Goal: Information Seeking & Learning: Find specific fact

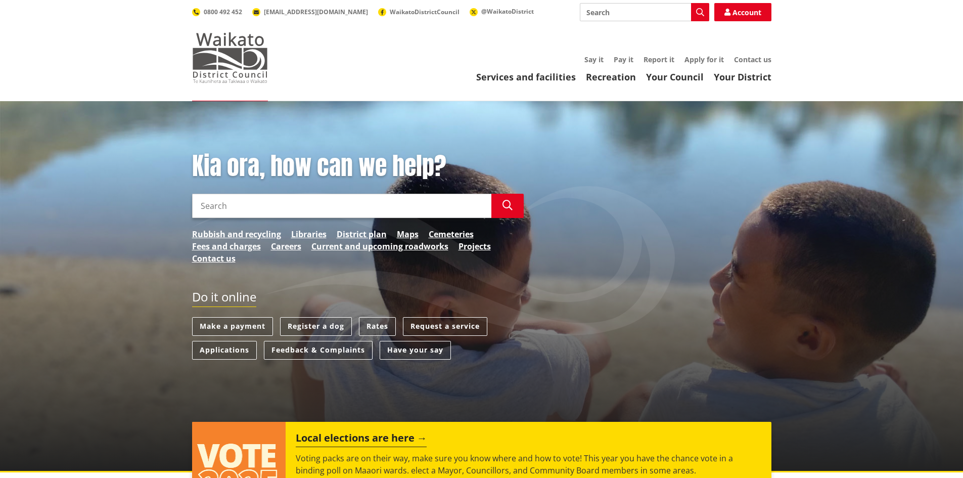
click at [238, 45] on img at bounding box center [230, 57] width 76 height 51
click at [384, 322] on link "Rates" at bounding box center [377, 326] width 37 height 19
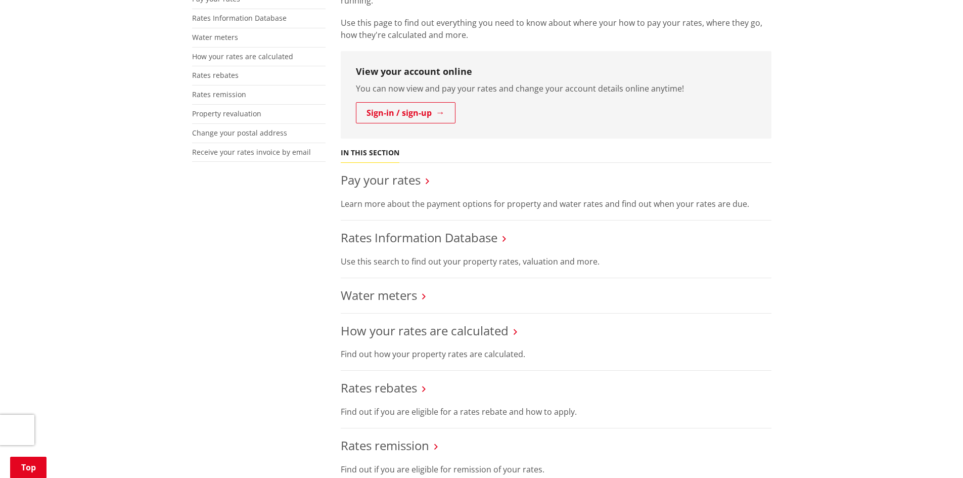
scroll to position [241, 0]
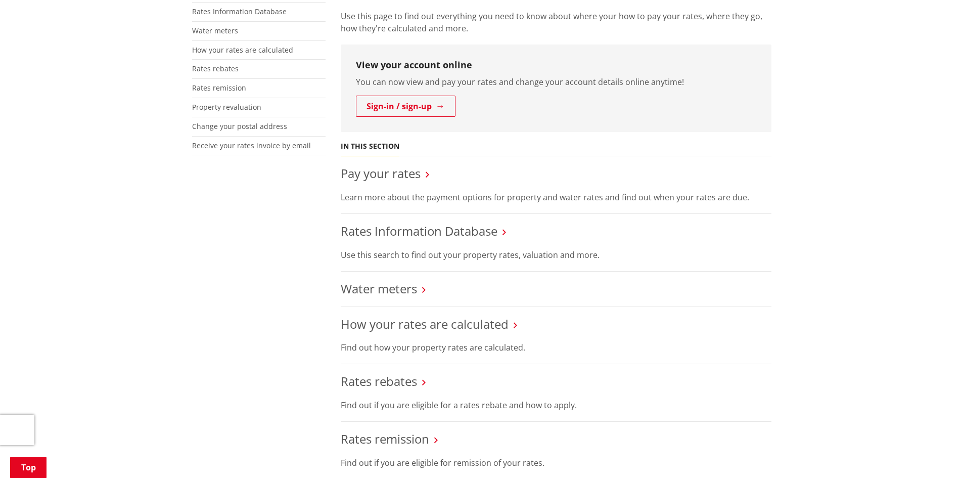
click at [454, 241] on li "Rates Information Database Use this search to find out your property rates, val…" at bounding box center [556, 243] width 431 height 58
click at [455, 231] on link "Rates Information Database" at bounding box center [419, 230] width 157 height 17
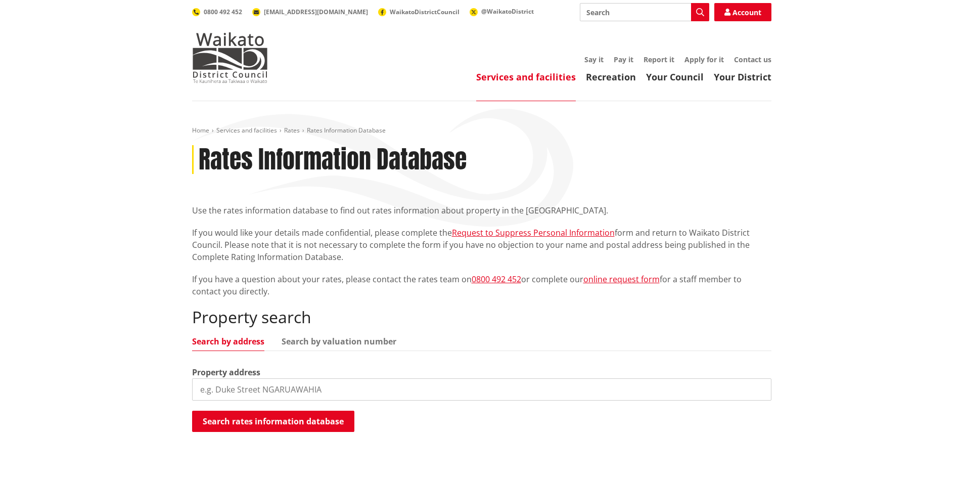
click at [294, 384] on input "search" at bounding box center [481, 389] width 579 height 22
type input "246 Hull Road"
click at [284, 417] on button "Search rates information database" at bounding box center [273, 420] width 162 height 21
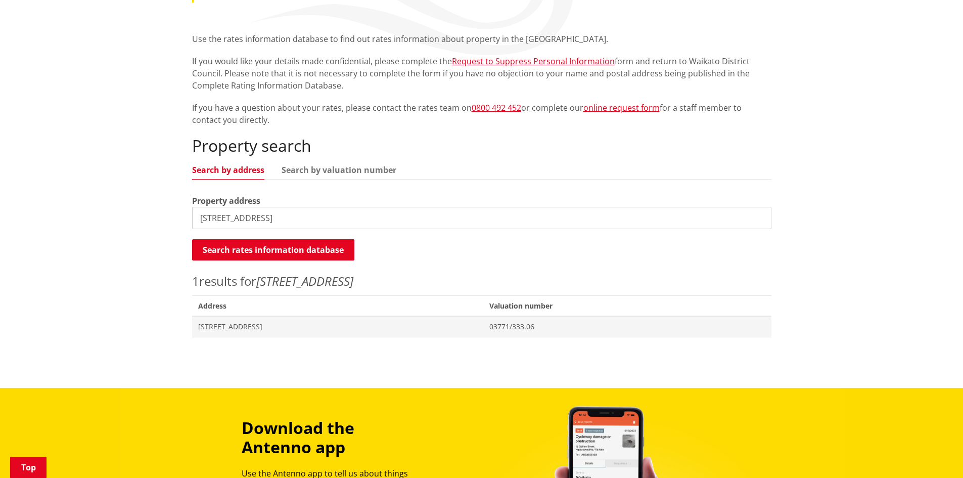
scroll to position [187, 0]
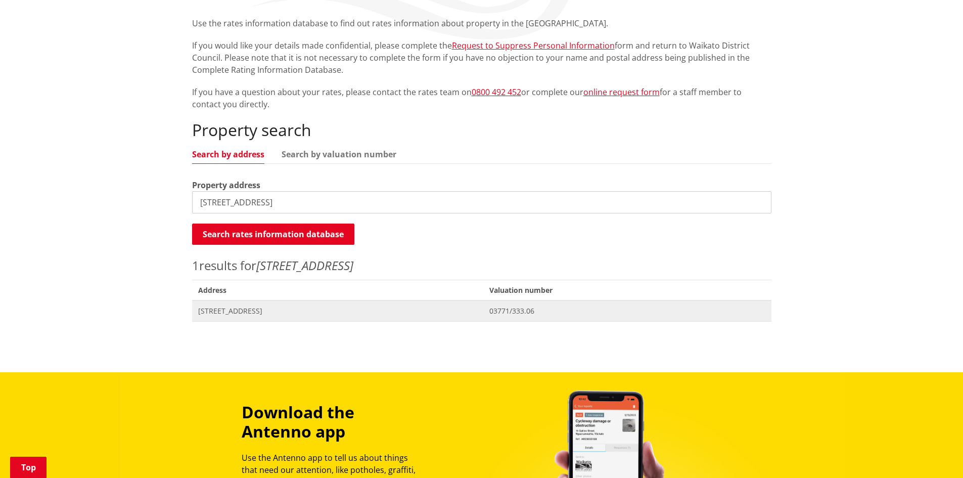
click at [247, 309] on span "246 Hull Road WAIUKU" at bounding box center [337, 311] width 279 height 10
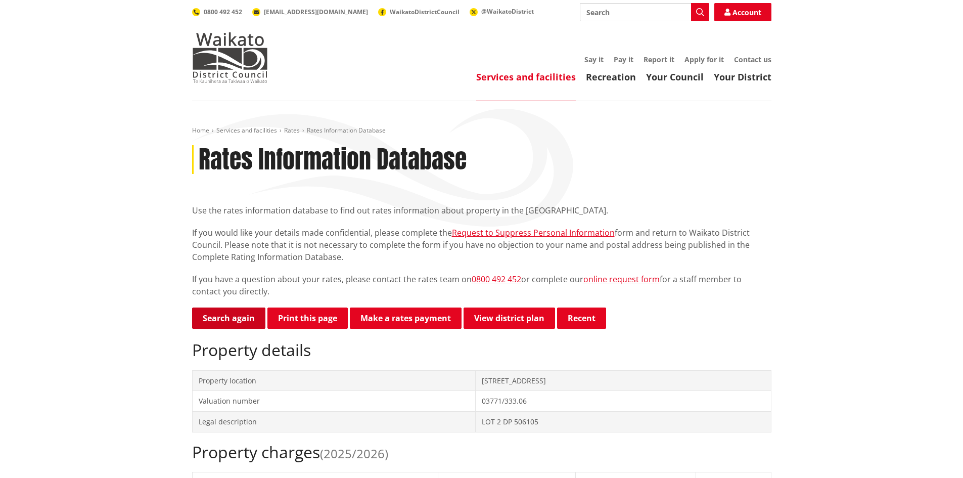
click at [241, 317] on link "Search again" at bounding box center [228, 317] width 73 height 21
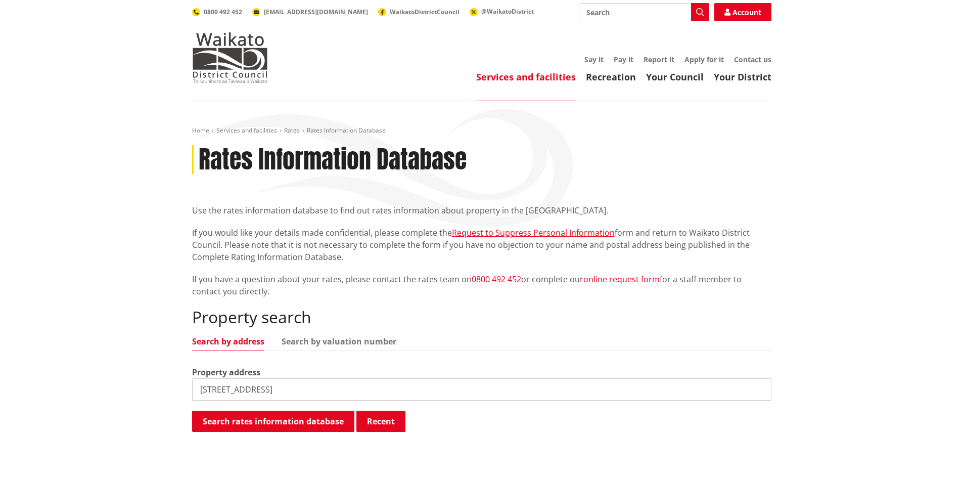
type input "[STREET_ADDRESS]"
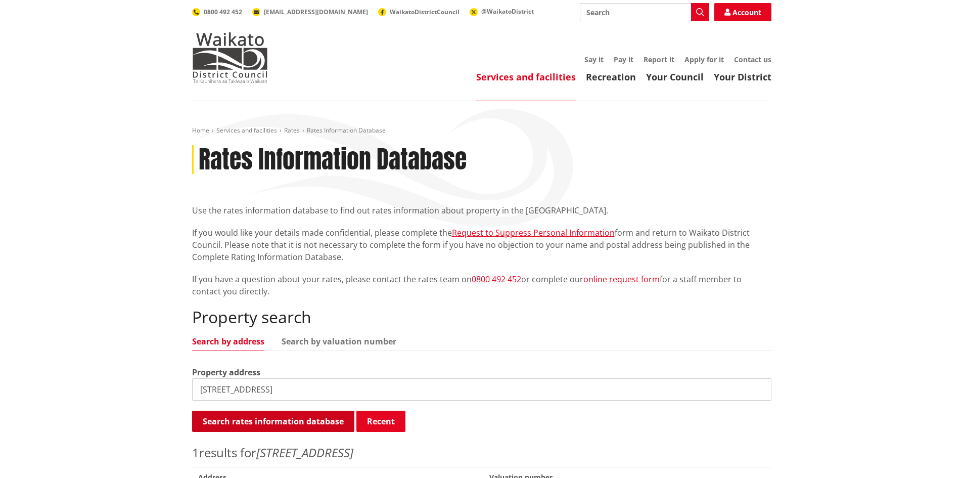
click at [275, 423] on button "Search rates information database" at bounding box center [273, 420] width 162 height 21
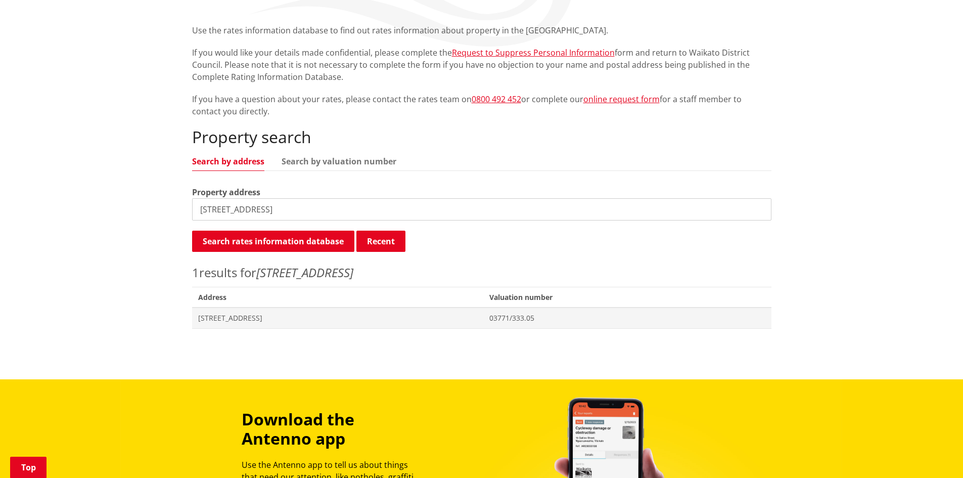
scroll to position [217, 0]
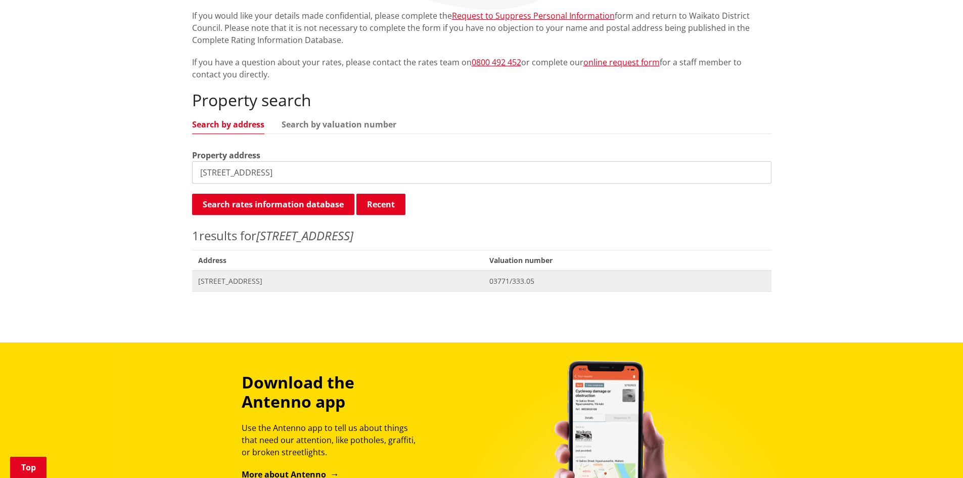
click at [254, 282] on span "[STREET_ADDRESS]" at bounding box center [337, 281] width 279 height 10
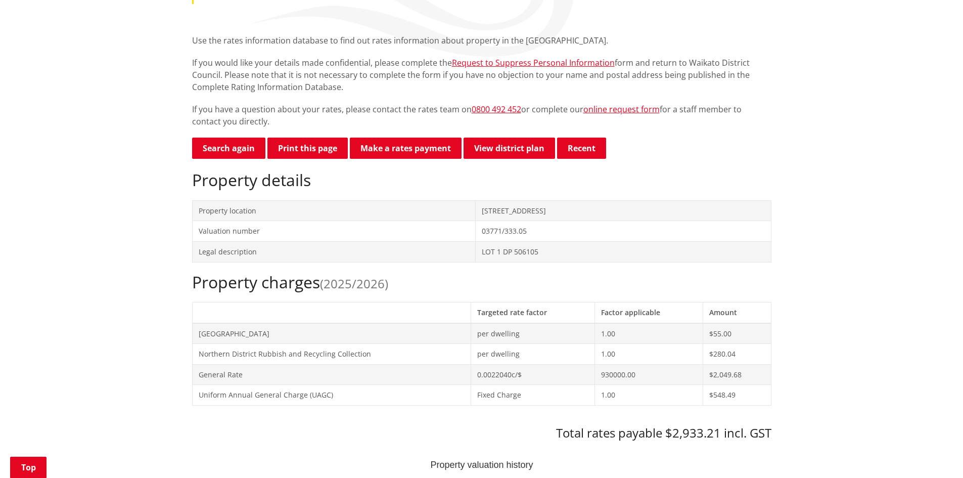
scroll to position [176, 0]
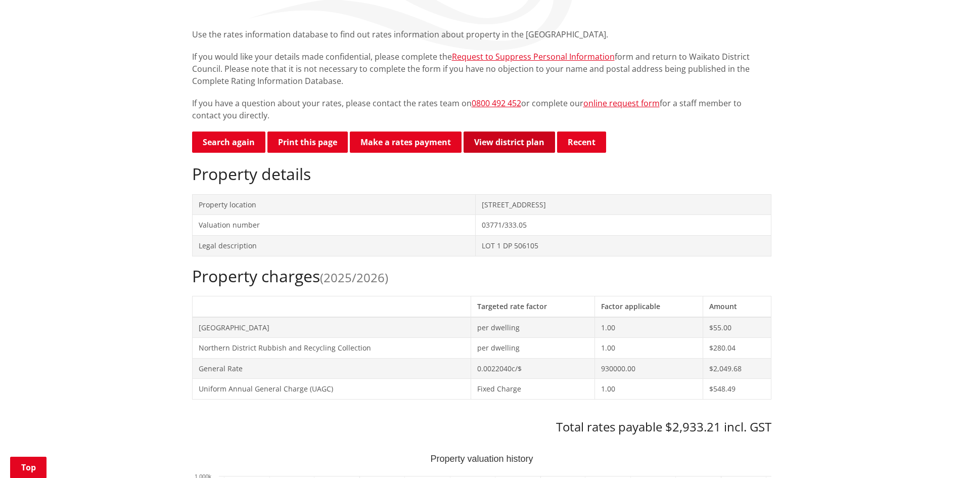
click at [521, 142] on link "View district plan" at bounding box center [508, 141] width 91 height 21
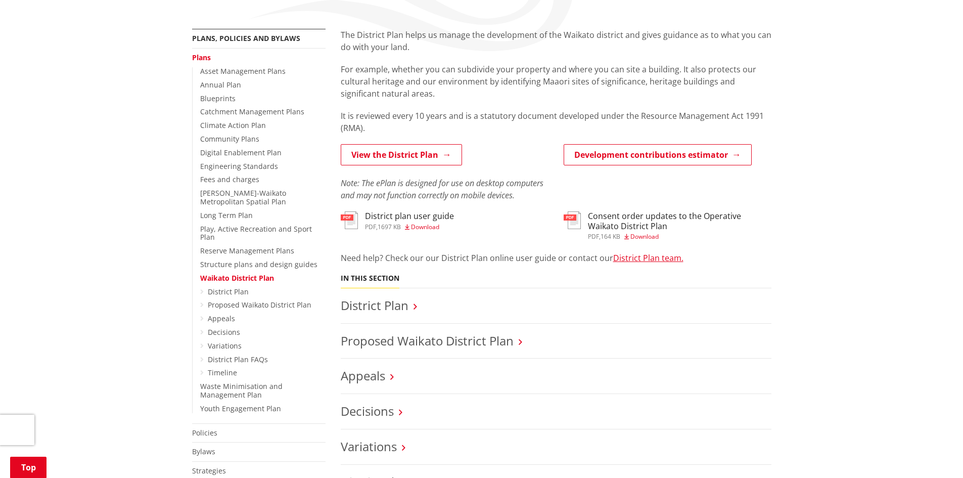
scroll to position [171, 0]
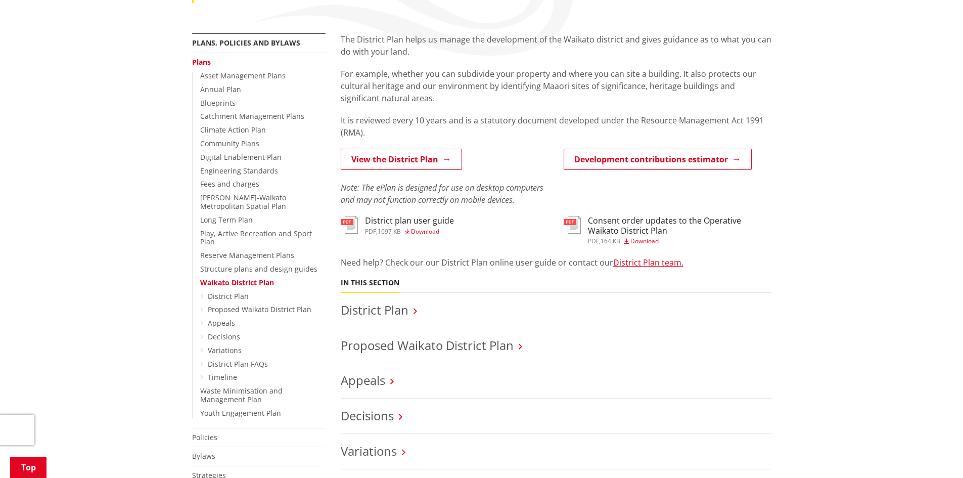
click at [420, 221] on h3 "District plan user guide" at bounding box center [409, 221] width 89 height 10
